Goal: Information Seeking & Learning: Learn about a topic

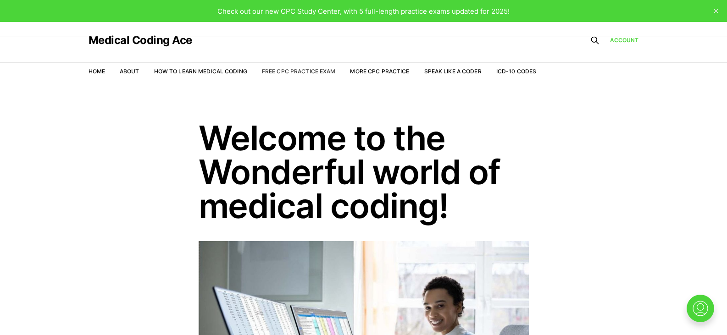
click at [317, 74] on link "Free CPC Practice Exam" at bounding box center [299, 71] width 74 height 7
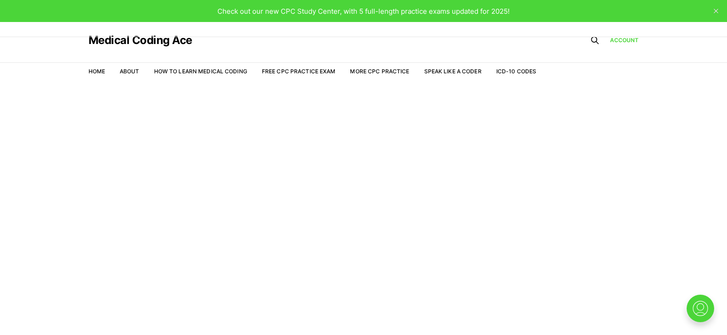
click at [380, 68] on link "More CPC Practice" at bounding box center [379, 71] width 59 height 7
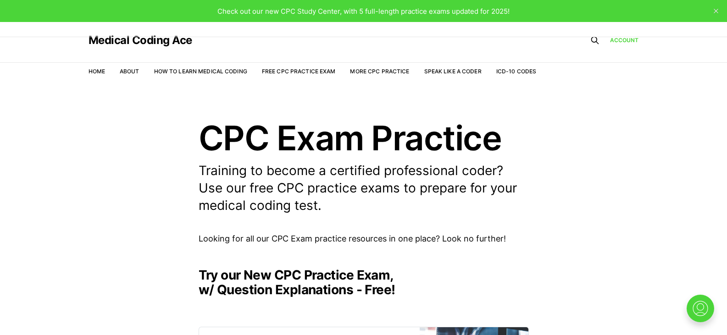
click at [724, 64] on header "Medical Coding Ace Home About How to Learn Medical Coding Free CPC Practice Exa…" at bounding box center [363, 53] width 727 height 62
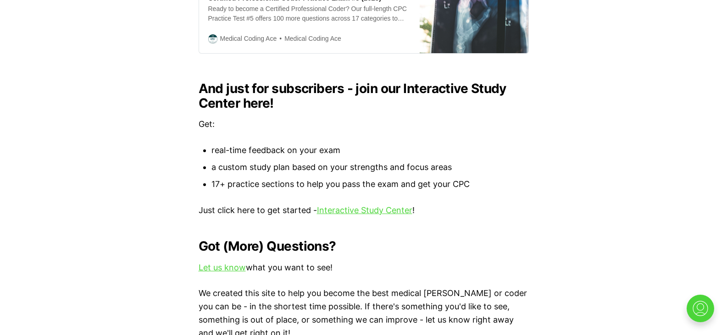
scroll to position [961, 0]
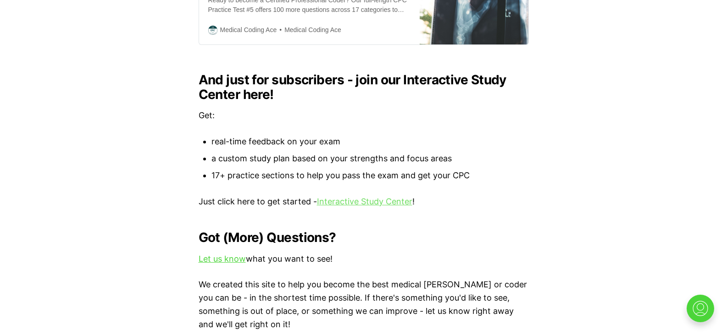
click at [364, 197] on link "Interactive Study Center" at bounding box center [364, 202] width 95 height 10
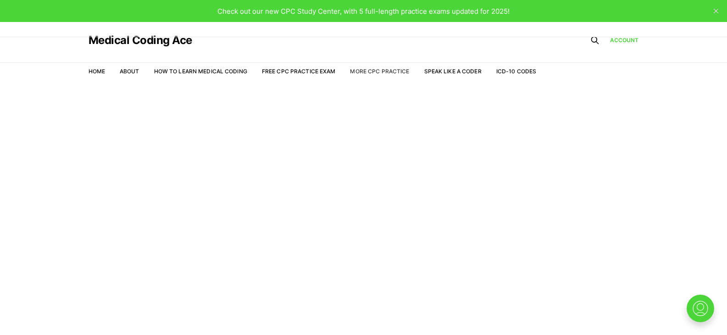
click at [367, 71] on link "More CPC Practice" at bounding box center [379, 71] width 59 height 7
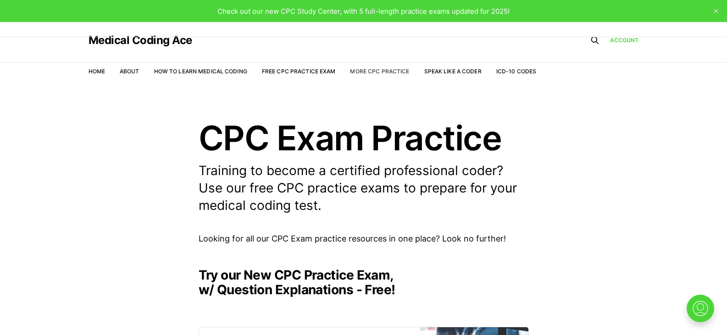
click at [377, 70] on link "More CPC Practice" at bounding box center [379, 71] width 59 height 7
click at [612, 41] on link "Account" at bounding box center [624, 40] width 29 height 9
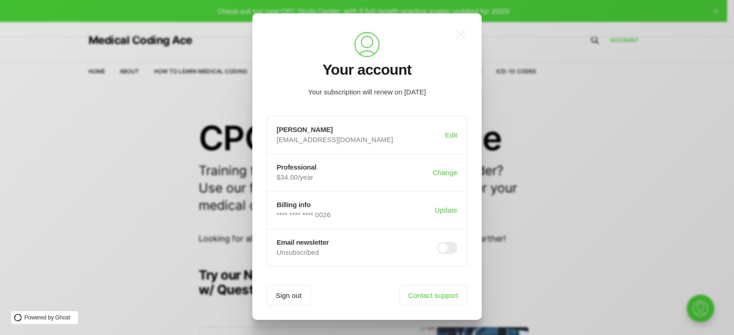
click at [594, 129] on div ".a{fill:none;stroke:currentColor;stroke-linecap:round;stroke-linejoin:round;str…" at bounding box center [374, 167] width 748 height 335
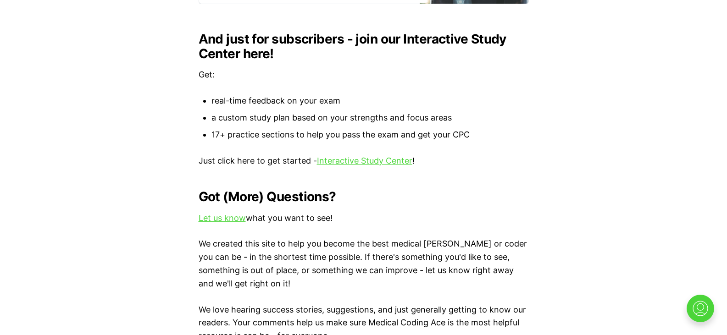
scroll to position [1006, 0]
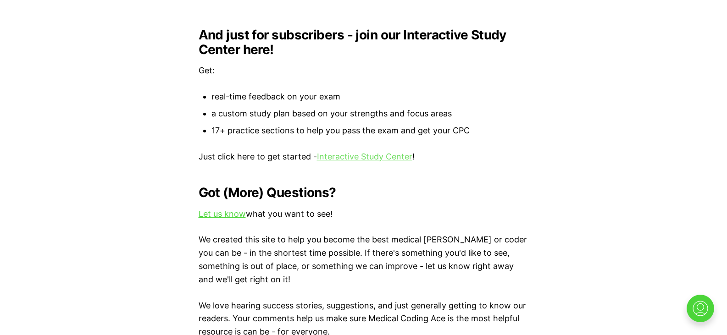
click at [403, 152] on link "Interactive Study Center" at bounding box center [364, 157] width 95 height 10
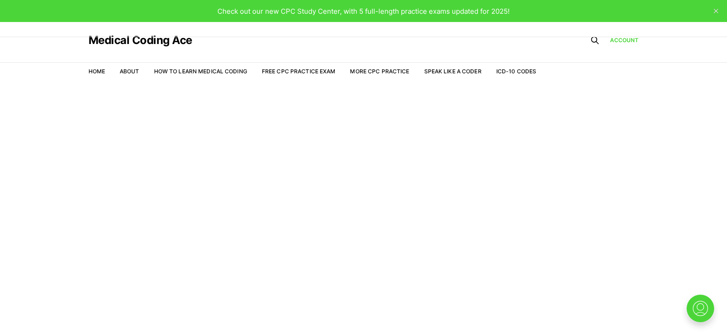
click at [258, 74] on ul "Home About How to Learn Medical Coding Free CPC Practice Exam More CPC Practice…" at bounding box center [313, 71] width 448 height 8
click at [232, 71] on link "How to Learn Medical Coding" at bounding box center [200, 71] width 93 height 7
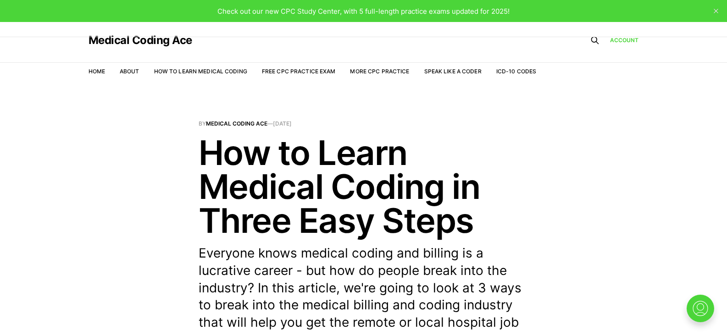
click at [310, 67] on nav "Home About How to Learn Medical Coding Free CPC Practice Exam More CPC Practice…" at bounding box center [313, 72] width 448 height 26
click at [311, 67] on li "Free CPC Practice Exam" at bounding box center [299, 71] width 74 height 9
click at [311, 69] on link "Free CPC Practice Exam" at bounding box center [299, 71] width 74 height 7
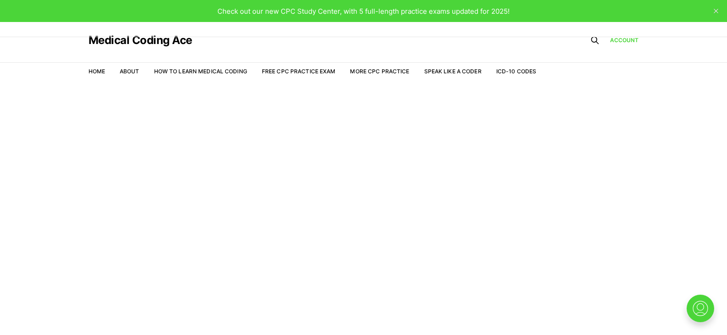
scroll to position [22, 0]
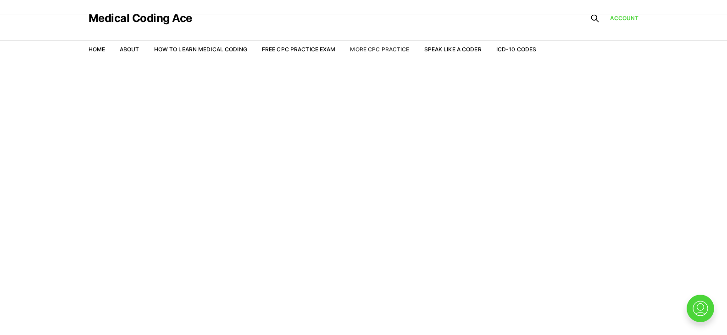
click at [392, 51] on link "More CPC Practice" at bounding box center [379, 49] width 59 height 7
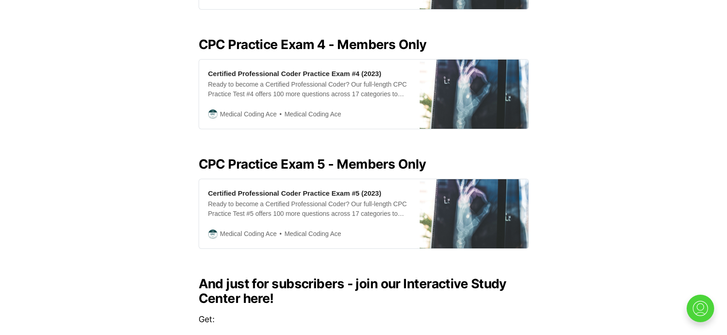
scroll to position [763, 0]
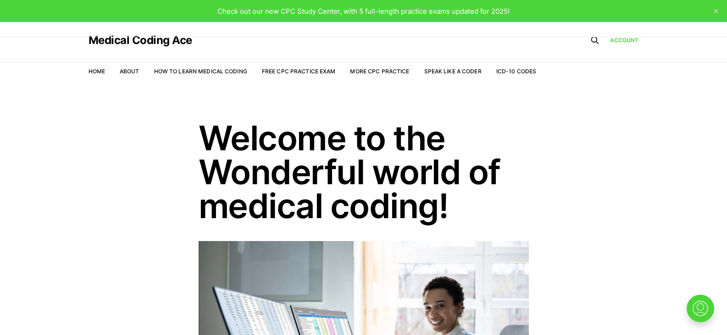
drag, startPoint x: 195, startPoint y: 43, endPoint x: 86, endPoint y: 46, distance: 108.8
click at [86, 46] on header "Medical Coding Ace Home About How to Learn Medical Coding Free CPC Practice Exa…" at bounding box center [363, 53] width 727 height 62
